Goal: Transaction & Acquisition: Download file/media

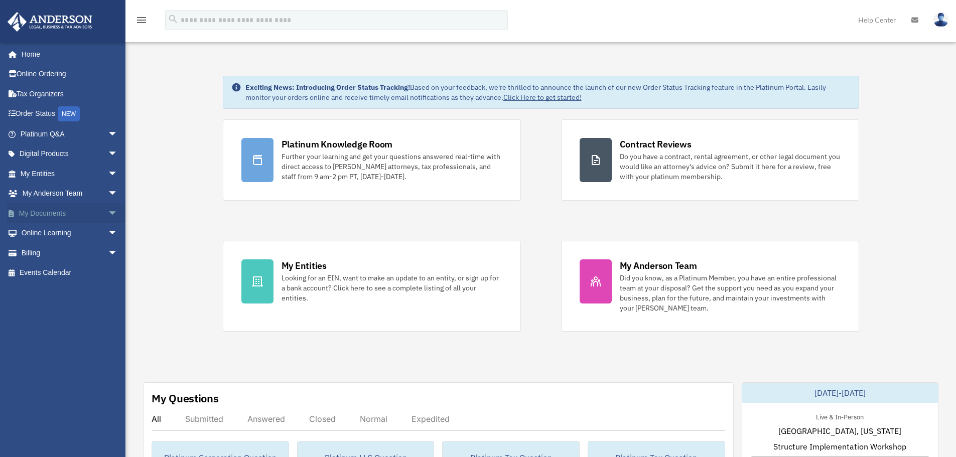
click at [108, 216] on span "arrow_drop_down" at bounding box center [118, 213] width 20 height 21
click at [72, 273] on link "Forms Library" at bounding box center [73, 273] width 119 height 20
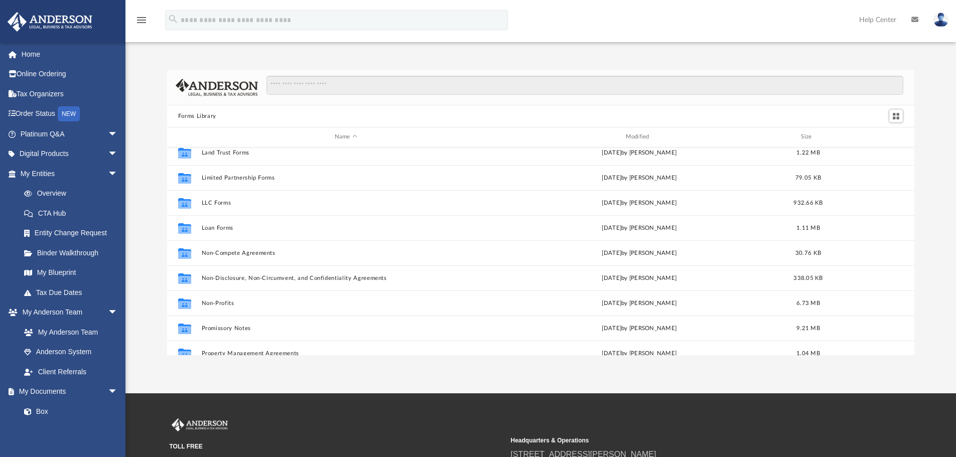
scroll to position [452, 0]
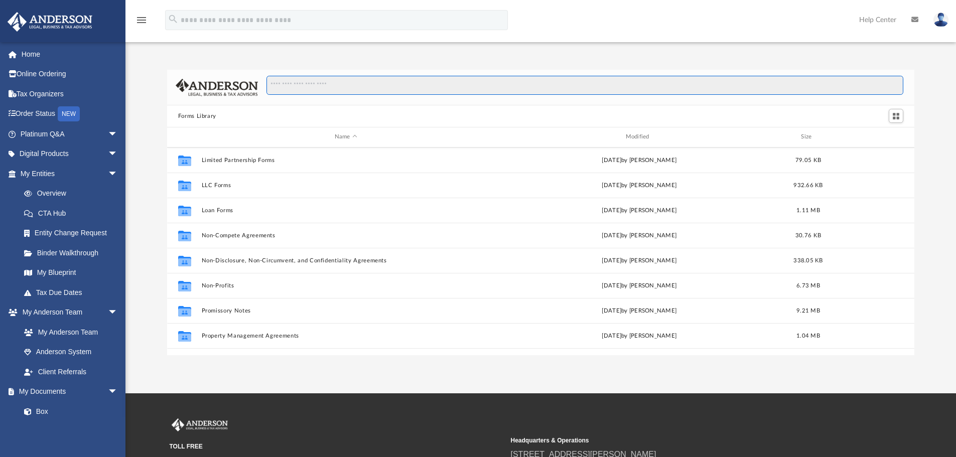
click at [290, 90] on input "Search files and folders" at bounding box center [585, 85] width 637 height 19
type input "****"
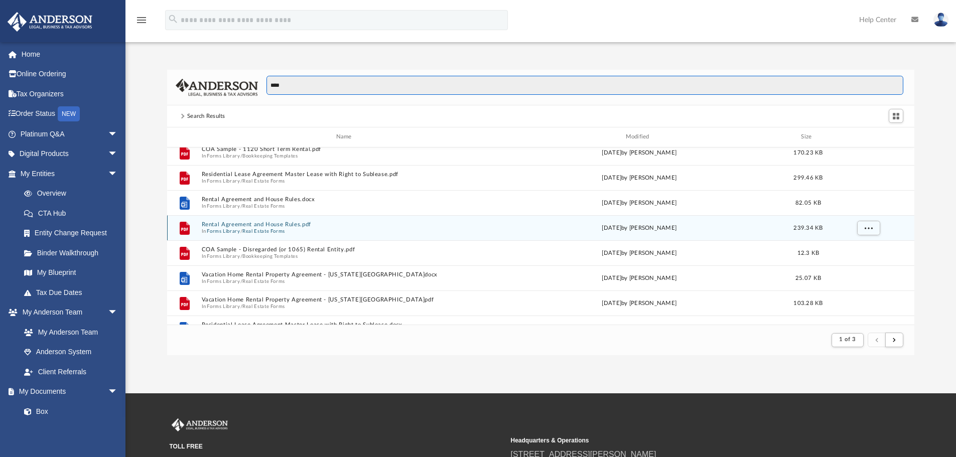
scroll to position [151, 0]
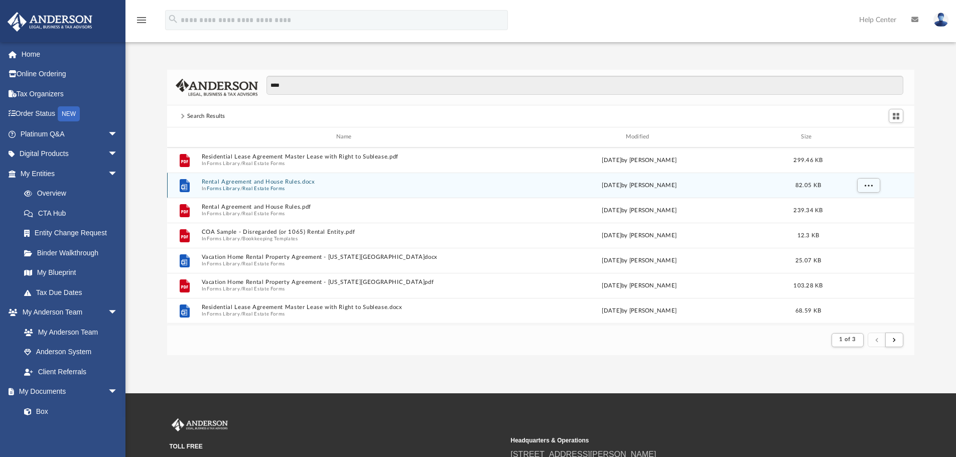
click at [288, 186] on span "In Forms Library / Real Estate Forms" at bounding box center [345, 188] width 289 height 7
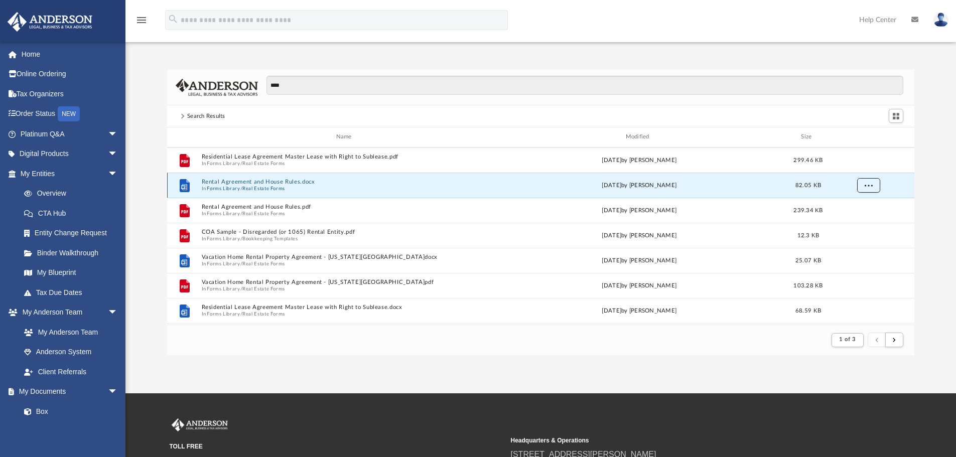
click at [862, 183] on button "More options" at bounding box center [868, 185] width 23 height 15
click at [856, 220] on li "Download" at bounding box center [859, 221] width 29 height 11
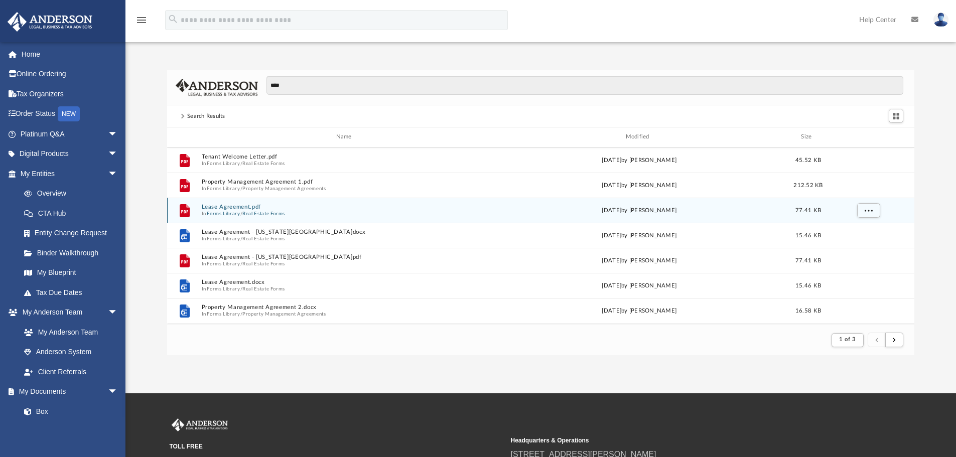
scroll to position [703, 0]
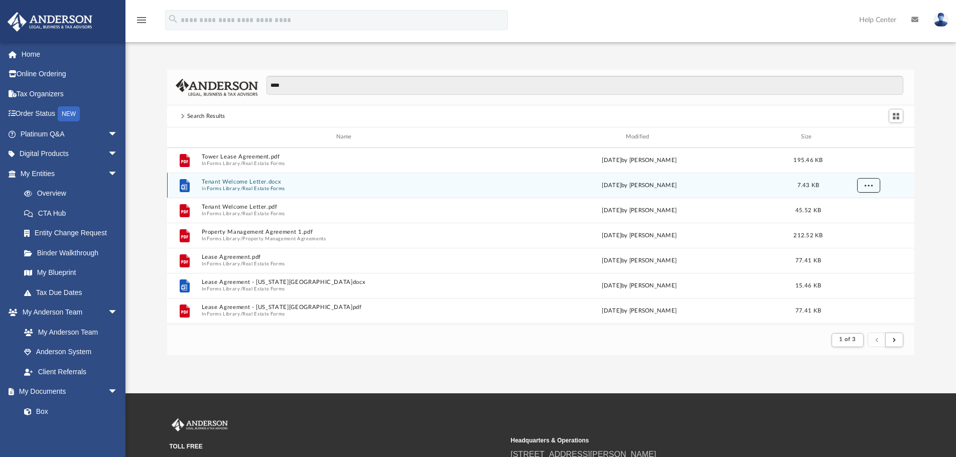
click at [863, 189] on button "More options" at bounding box center [868, 185] width 23 height 15
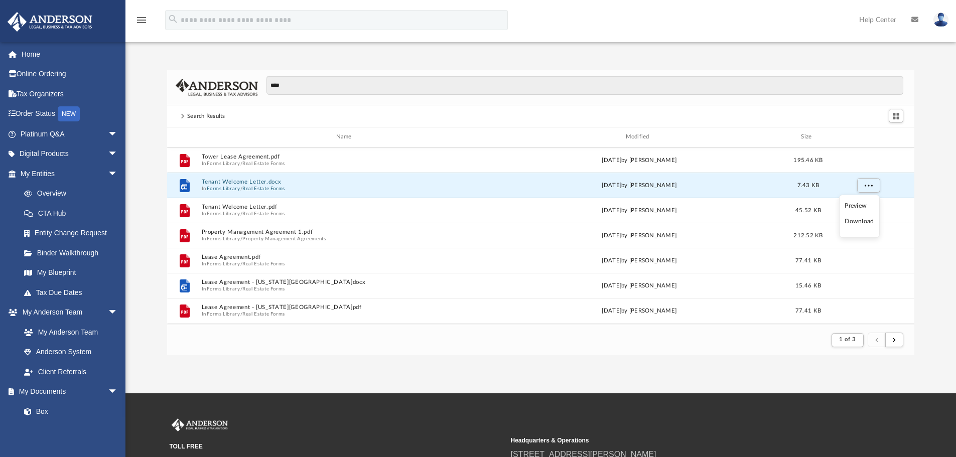
click at [856, 221] on li "Download" at bounding box center [859, 221] width 29 height 11
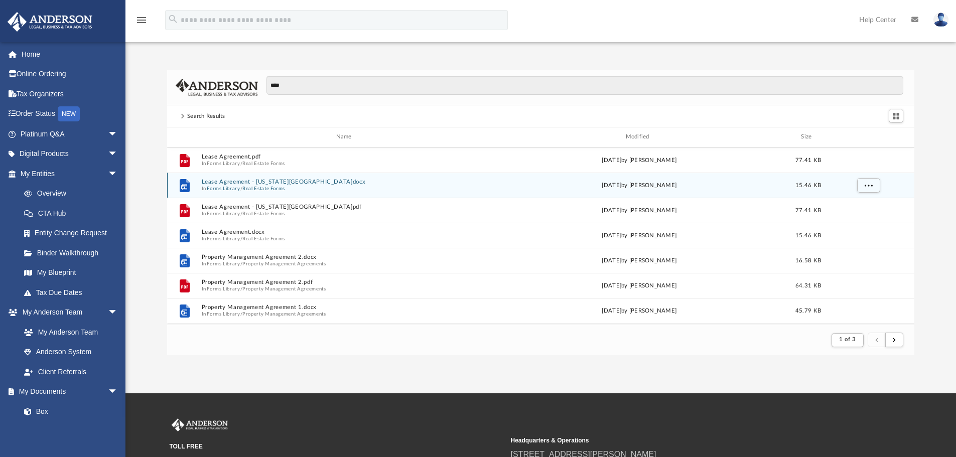
scroll to position [853, 0]
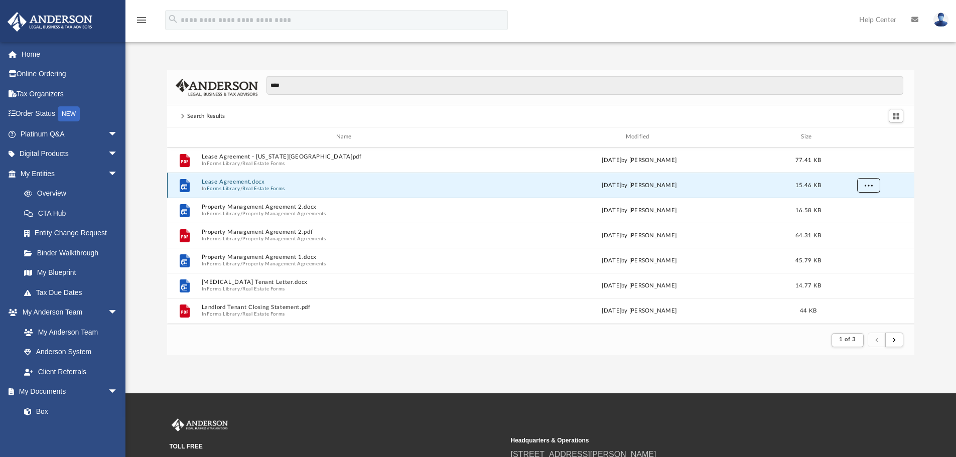
click at [858, 185] on button "More options" at bounding box center [868, 185] width 23 height 15
click at [853, 223] on li "Download" at bounding box center [859, 221] width 29 height 11
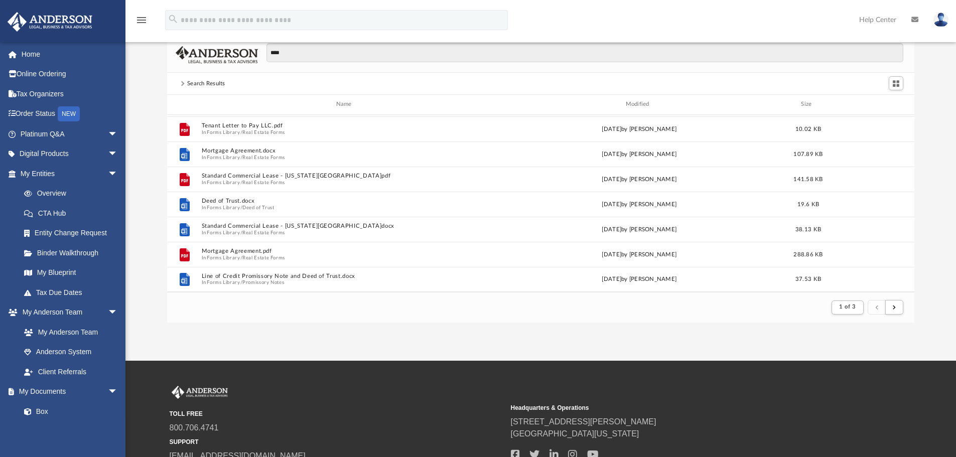
scroll to position [50, 0]
